Goal: Task Accomplishment & Management: Manage account settings

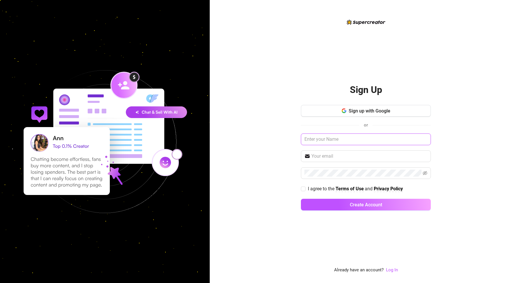
click at [356, 136] on input "text" at bounding box center [366, 139] width 130 height 12
click at [349, 156] on input "text" at bounding box center [369, 156] width 116 height 7
paste input "all.stars.101.all.day@gmail.com"
type input "all.stars.101.all.day@gmail.com"
click at [345, 138] on input "text" at bounding box center [366, 139] width 130 height 12
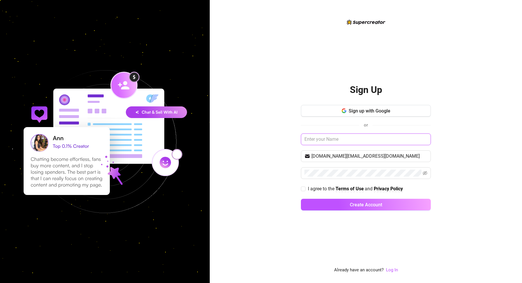
type input "N"
type input "AS Talent France"
click at [426, 174] on icon "eye-invisible" at bounding box center [425, 173] width 5 height 5
click at [426, 174] on icon "eye" at bounding box center [425, 173] width 5 height 5
click at [350, 156] on input "all.stars.101.all.day@gmail.com" at bounding box center [369, 156] width 116 height 7
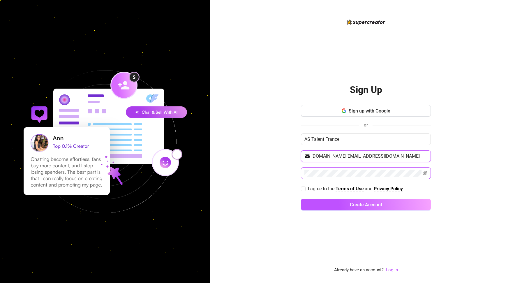
click at [350, 156] on input "all.stars.101.all.day@gmail.com" at bounding box center [369, 156] width 116 height 7
click at [447, 176] on div "Sign Up Sign up with Google or AS Talent France all.stars.101.all.day@gmail.com…" at bounding box center [366, 141] width 312 height 283
click at [424, 173] on icon "eye-invisible" at bounding box center [425, 173] width 5 height 4
click at [446, 166] on div "Sign Up Sign up with Google or AS Talent France all.stars.101.all.day@gmail.com…" at bounding box center [366, 141] width 312 height 283
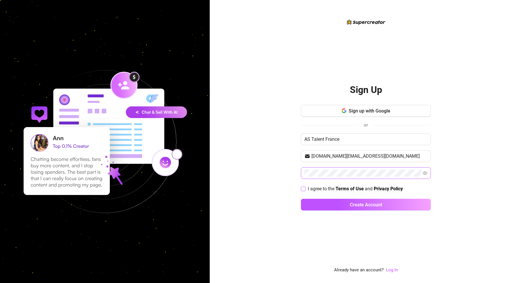
click at [303, 189] on input "I agree to the Terms of Use and Privacy Policy" at bounding box center [303, 188] width 4 height 4
checkbox input "true"
click at [333, 205] on button "Create Account" at bounding box center [366, 205] width 130 height 12
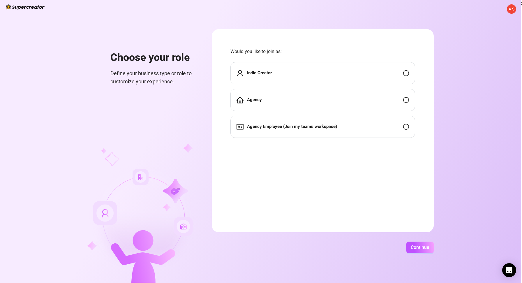
click at [348, 100] on div "Agency" at bounding box center [322, 100] width 185 height 22
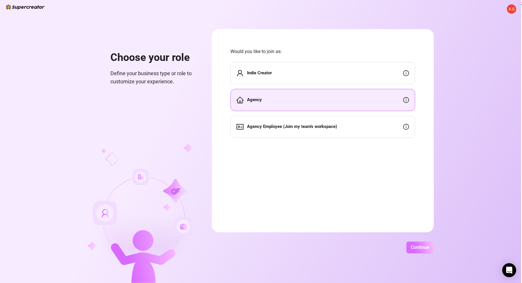
click at [425, 249] on span "Continue" at bounding box center [420, 247] width 19 height 6
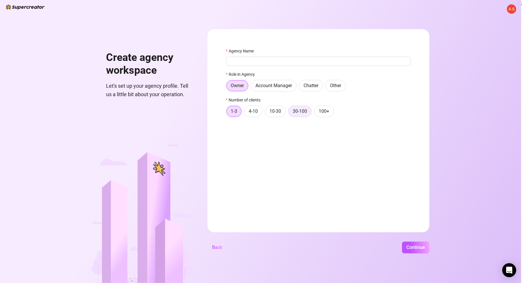
click at [296, 113] on span "30-100" at bounding box center [300, 111] width 14 height 6
click at [290, 113] on input "30-100" at bounding box center [290, 113] width 0 height 0
click at [296, 62] on input "Agency Name" at bounding box center [318, 61] width 185 height 9
type input "AS Talent"
click at [423, 248] on span "Continue" at bounding box center [415, 247] width 19 height 6
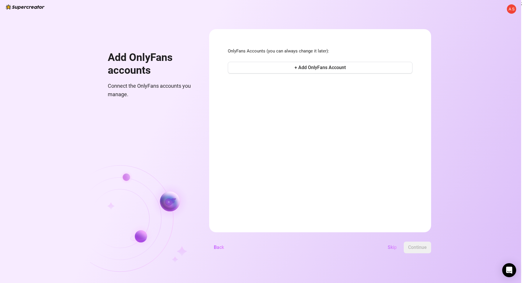
click at [390, 246] on span "Skip" at bounding box center [392, 247] width 9 height 6
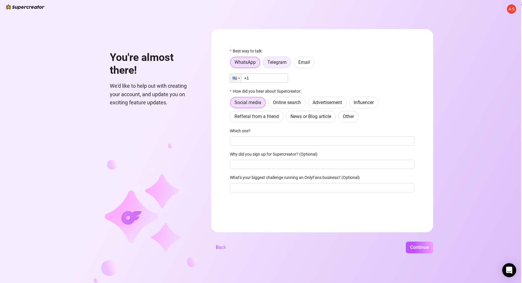
click at [271, 61] on span "Telegram" at bounding box center [276, 62] width 19 height 6
click at [264, 64] on input "Telegram" at bounding box center [264, 64] width 0 height 0
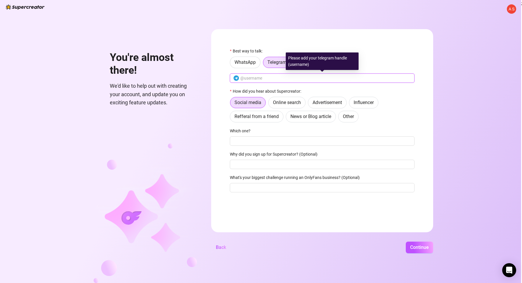
click at [257, 78] on input "text" at bounding box center [325, 78] width 171 height 6
paste input "immune2you"
click at [240, 78] on input "immune2you" at bounding box center [325, 78] width 171 height 6
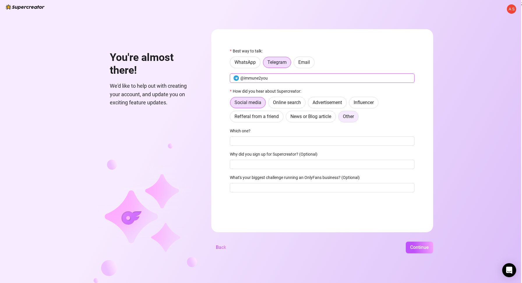
type input "@immune2you"
click at [350, 117] on span "Other" at bounding box center [348, 117] width 11 height 6
click at [340, 118] on input "Other" at bounding box center [340, 118] width 0 height 0
click at [289, 143] on input "Where then? We're curious 🍿" at bounding box center [322, 140] width 185 height 9
type input "Conference"
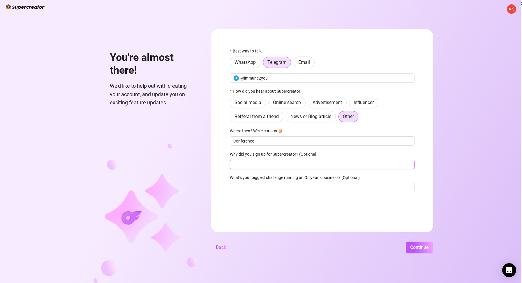
click at [289, 167] on input "Why did you sign up for Supercreator? (Optional)" at bounding box center [322, 164] width 185 height 9
click at [419, 248] on span "Continue" at bounding box center [419, 247] width 19 height 6
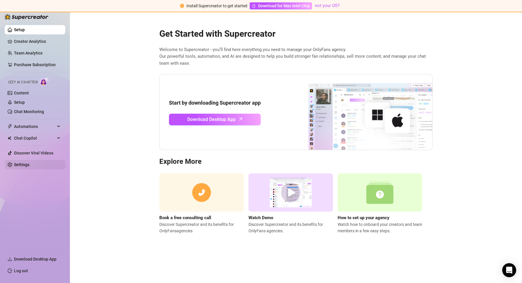
click at [23, 163] on link "Settings" at bounding box center [21, 164] width 15 height 5
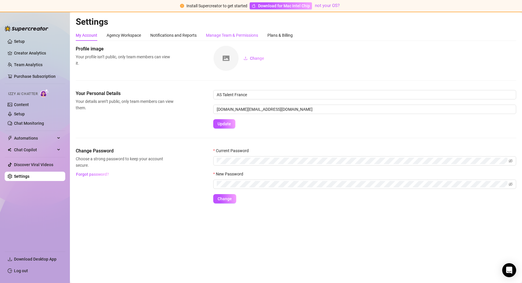
click at [217, 34] on div "Manage Team & Permissions" at bounding box center [232, 35] width 52 height 6
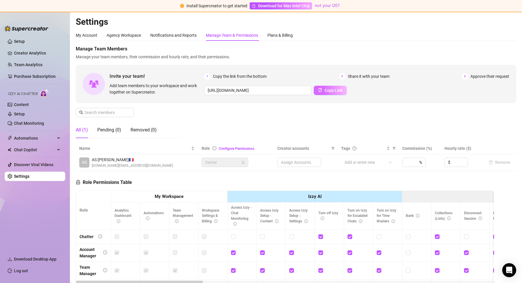
click at [328, 91] on span "Copy Link" at bounding box center [333, 90] width 18 height 5
